Goal: Complete application form

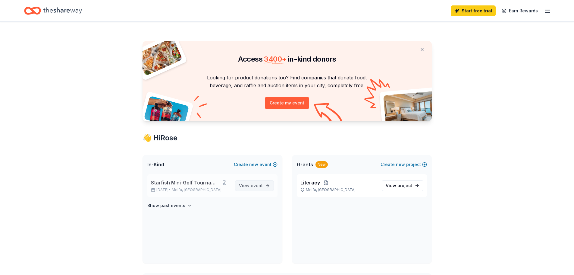
click at [256, 185] on span "event" at bounding box center [257, 185] width 12 height 5
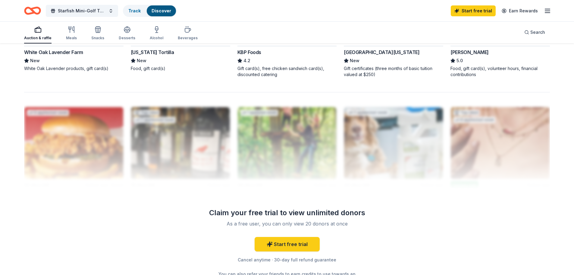
scroll to position [544, 0]
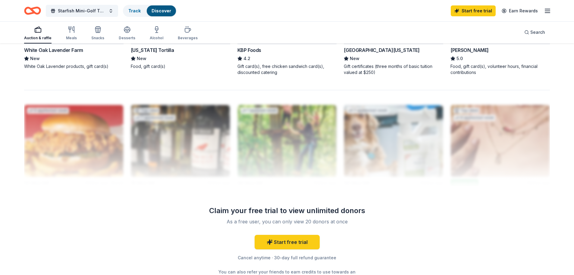
click at [145, 49] on div "[US_STATE] Tortilla" at bounding box center [152, 49] width 43 height 7
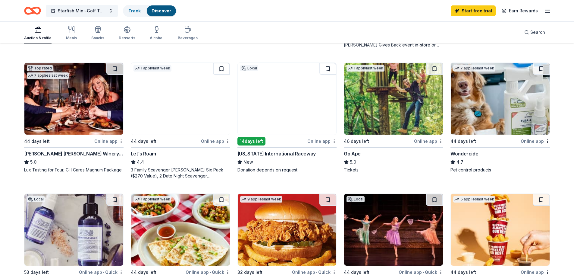
scroll to position [308, 0]
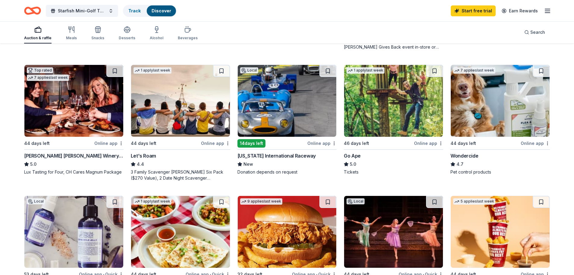
click at [63, 154] on div "[PERSON_NAME] [PERSON_NAME] Winery and Restaurants" at bounding box center [73, 155] width 99 height 7
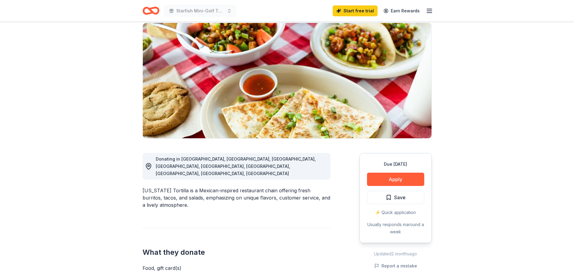
scroll to position [47, 0]
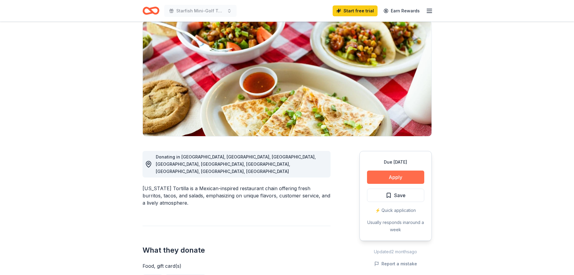
click at [390, 176] on button "Apply" at bounding box center [395, 176] width 57 height 13
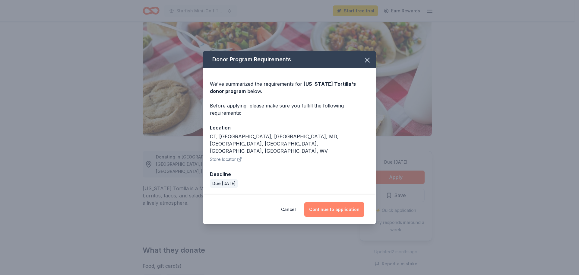
click at [330, 202] on button "Continue to application" at bounding box center [334, 209] width 60 height 14
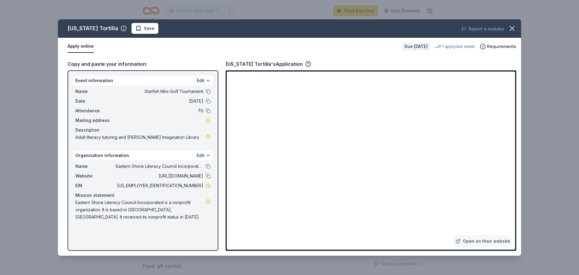
click at [82, 46] on button "Apply online" at bounding box center [81, 46] width 26 height 13
click at [305, 62] on icon "button" at bounding box center [308, 64] width 6 height 6
click at [480, 238] on link "Open on their website" at bounding box center [482, 241] width 59 height 12
click at [307, 63] on icon "button" at bounding box center [308, 64] width 2 height 2
drag, startPoint x: 575, startPoint y: 96, endPoint x: 570, endPoint y: 123, distance: 27.6
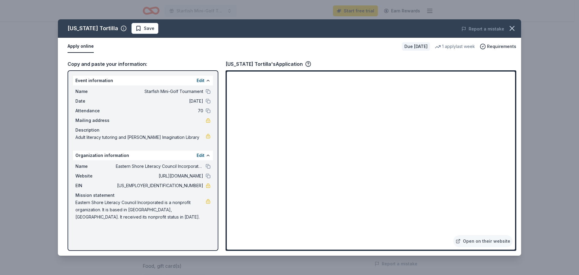
click at [570, 123] on div "[US_STATE] Tortilla Save Report a mistake Apply online Due [DATE] 1 apply last …" at bounding box center [289, 137] width 579 height 275
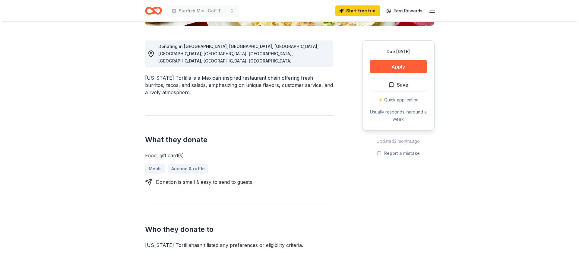
scroll to position [164, 0]
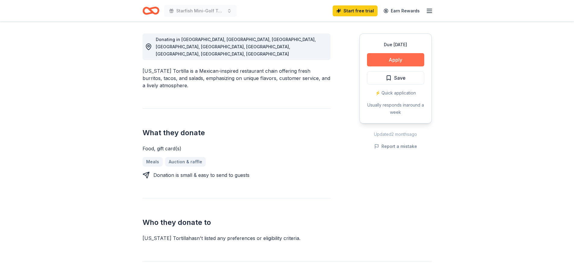
click at [396, 59] on button "Apply" at bounding box center [395, 59] width 57 height 13
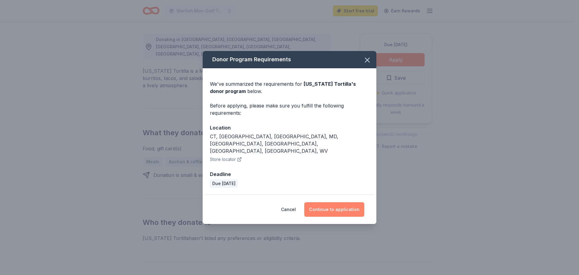
click at [328, 202] on button "Continue to application" at bounding box center [334, 209] width 60 height 14
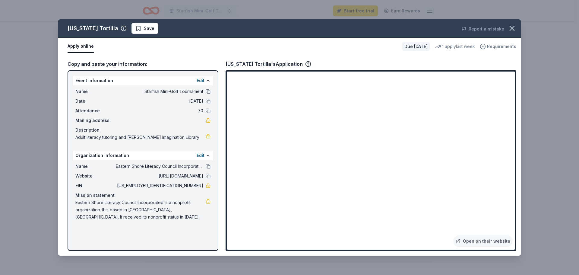
click at [500, 47] on span "Requirements" at bounding box center [501, 46] width 29 height 7
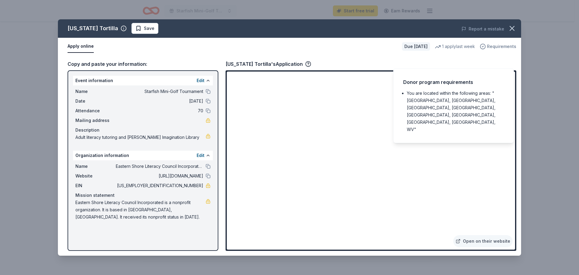
click at [500, 47] on span "Requirements" at bounding box center [501, 46] width 29 height 7
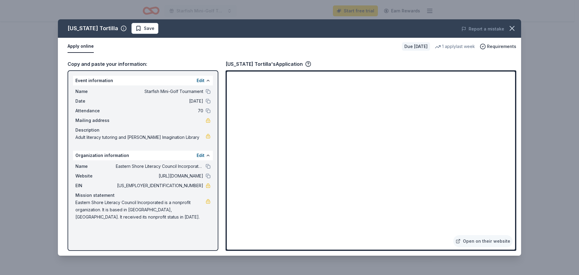
click at [83, 45] on button "Apply online" at bounding box center [81, 46] width 26 height 13
click at [305, 61] on icon "button" at bounding box center [308, 64] width 6 height 6
click at [473, 241] on link "Open on their website" at bounding box center [482, 241] width 59 height 12
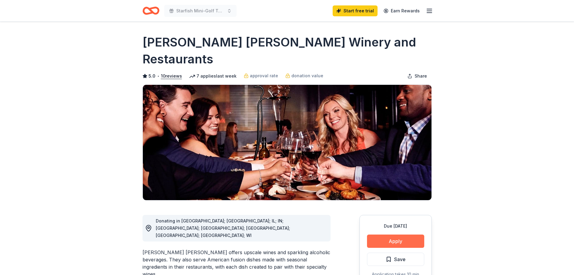
click at [398, 234] on button "Apply" at bounding box center [395, 240] width 57 height 13
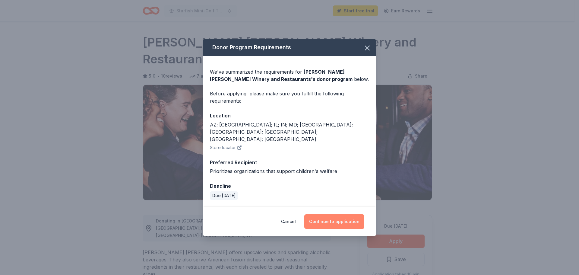
click at [336, 214] on button "Continue to application" at bounding box center [334, 221] width 60 height 14
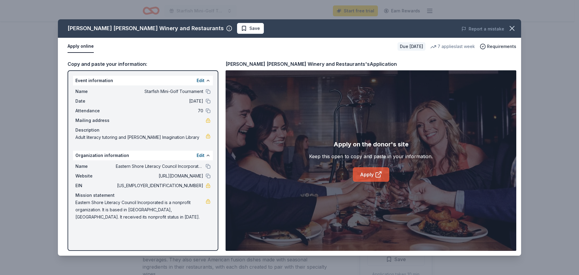
click at [364, 173] on link "Apply" at bounding box center [371, 174] width 36 height 14
